Goal: Information Seeking & Learning: Learn about a topic

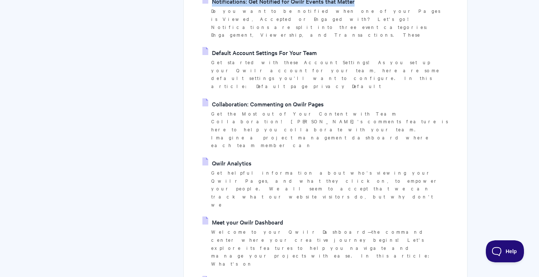
scroll to position [227, 0]
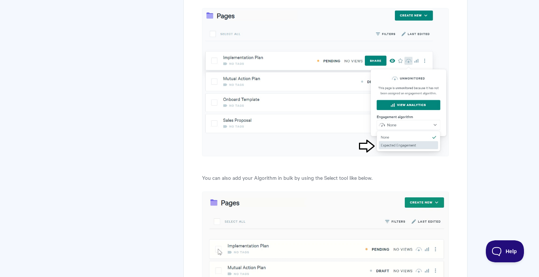
scroll to position [2025, 0]
